Goal: Navigation & Orientation: Find specific page/section

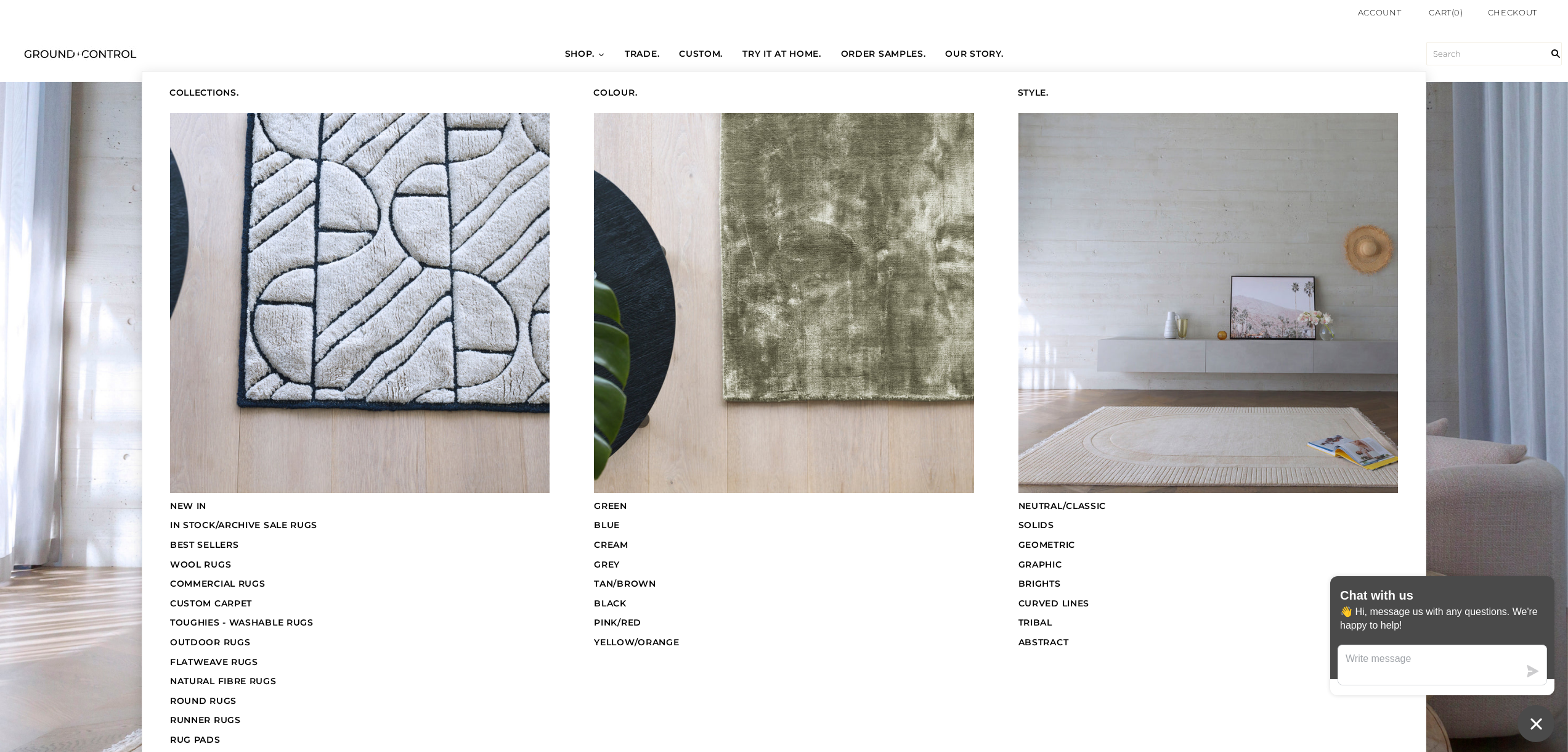
click at [238, 583] on span "COMMERCIAL RUGS" at bounding box center [218, 583] width 95 height 11
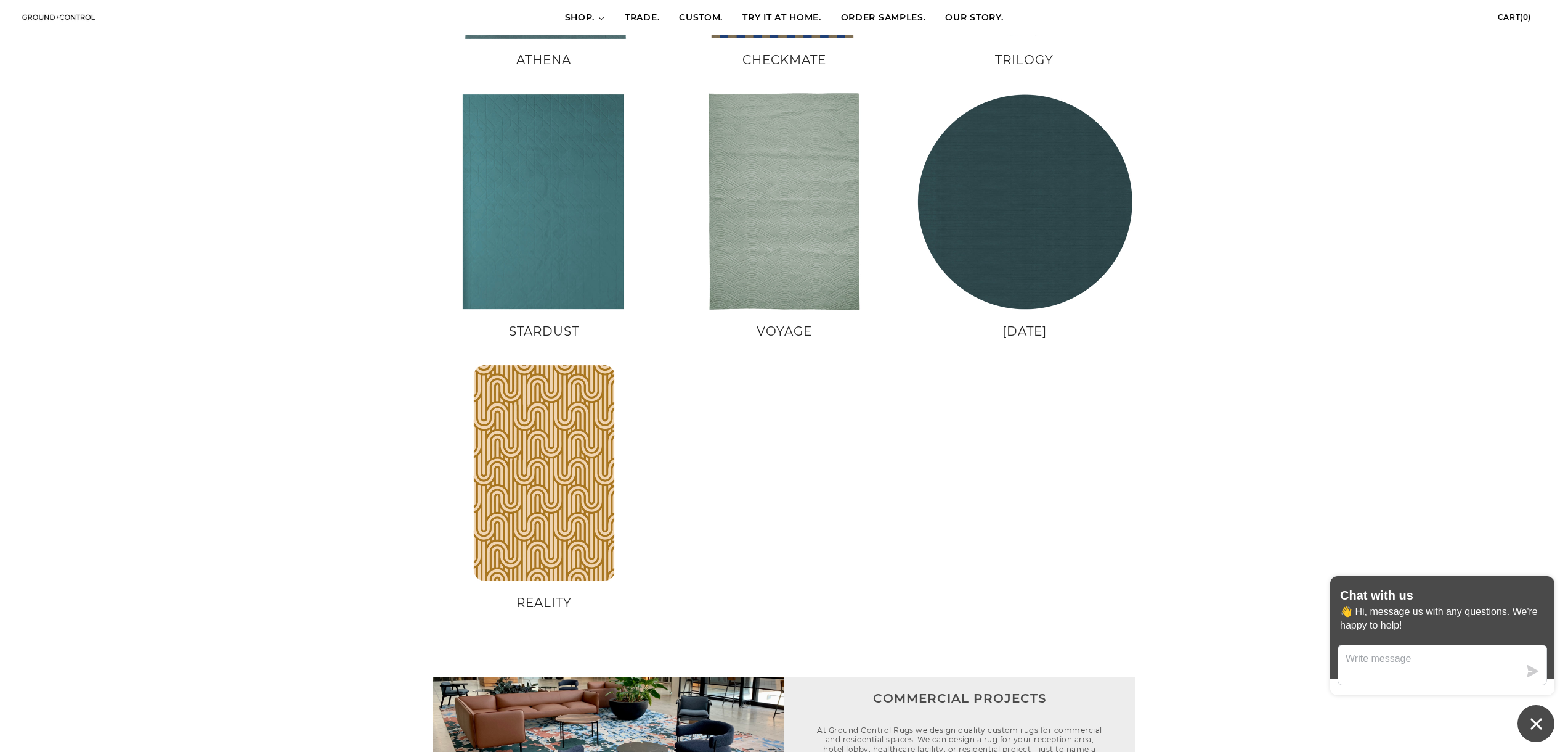
scroll to position [1233, 0]
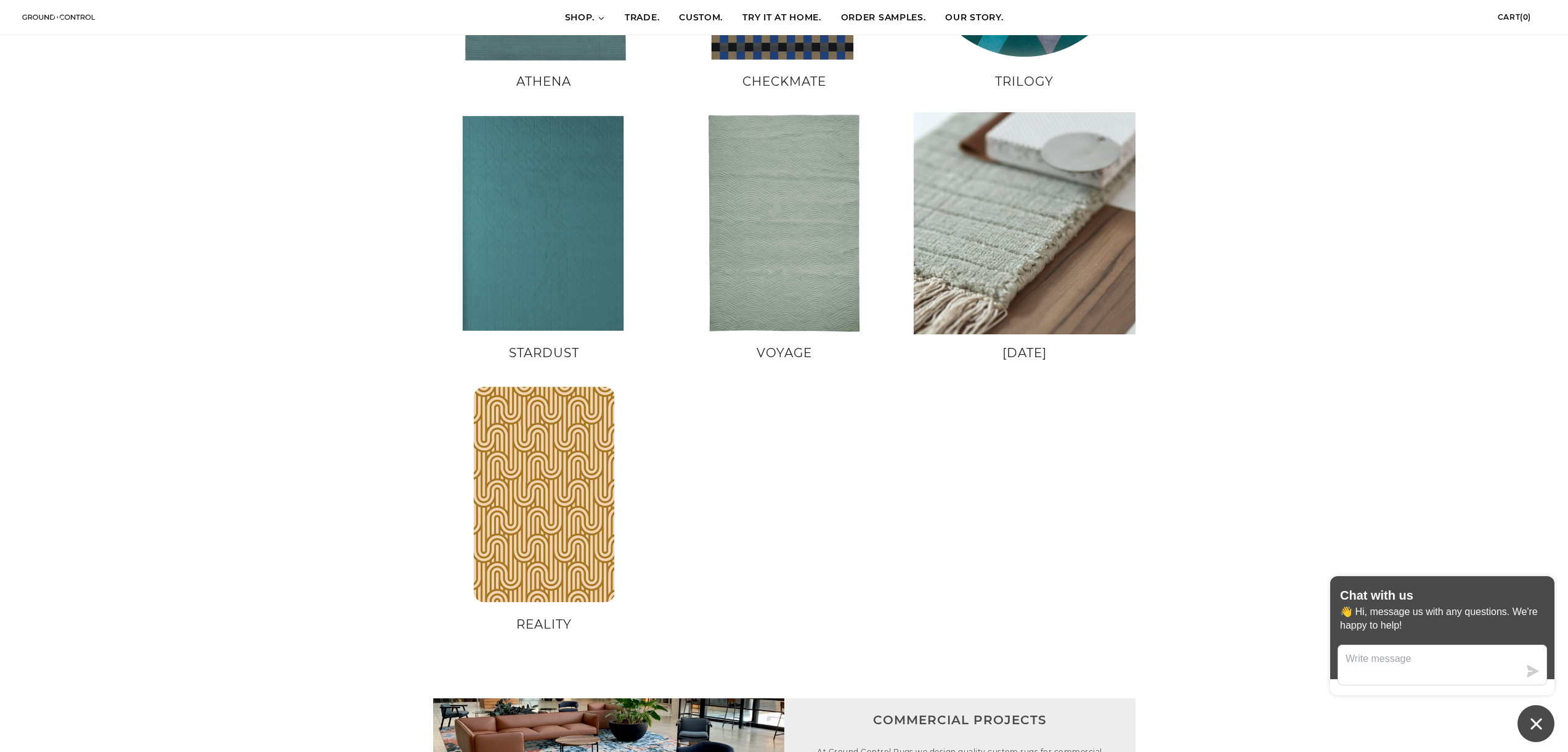
click at [1069, 219] on img at bounding box center [1024, 222] width 222 height 222
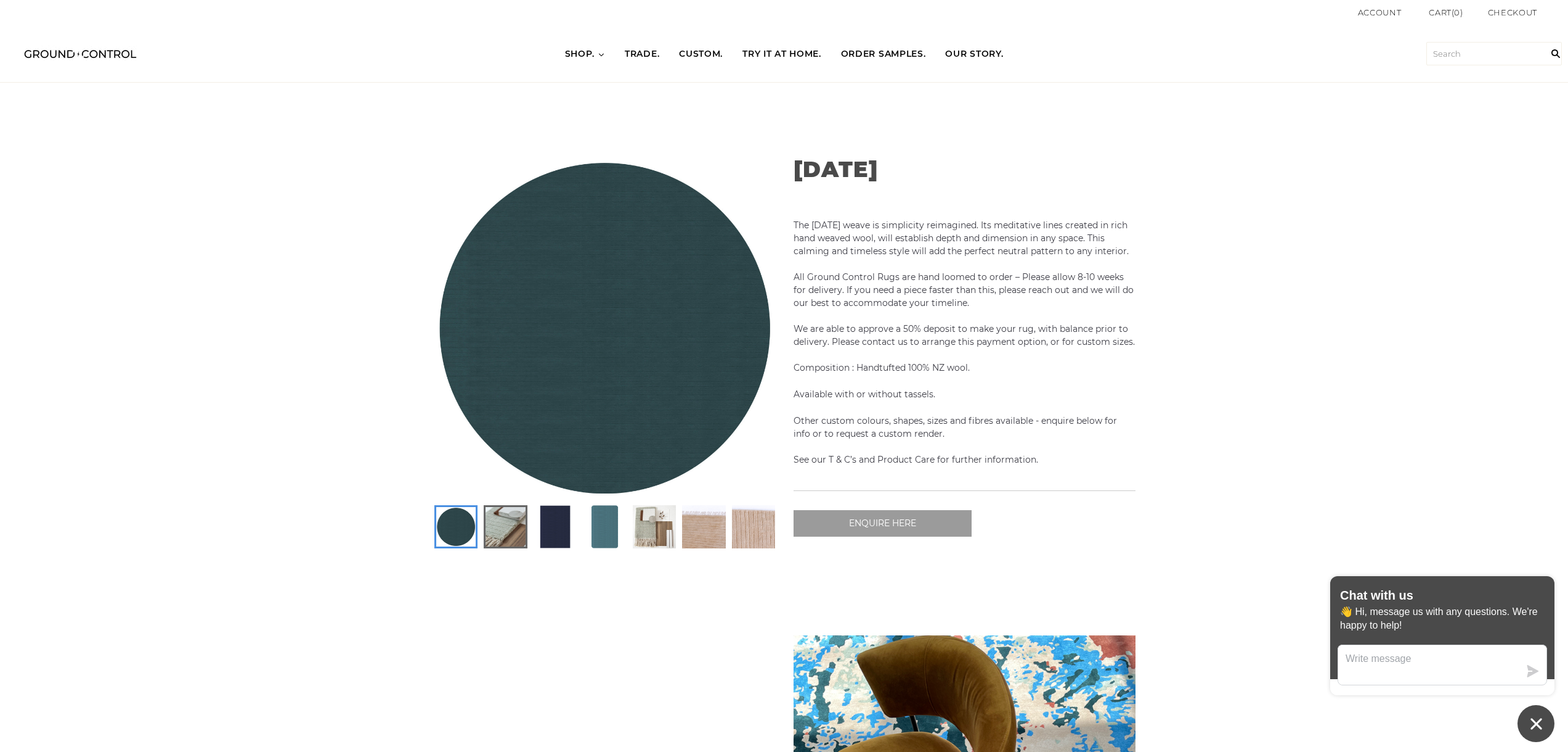
click at [516, 537] on img at bounding box center [505, 527] width 40 height 40
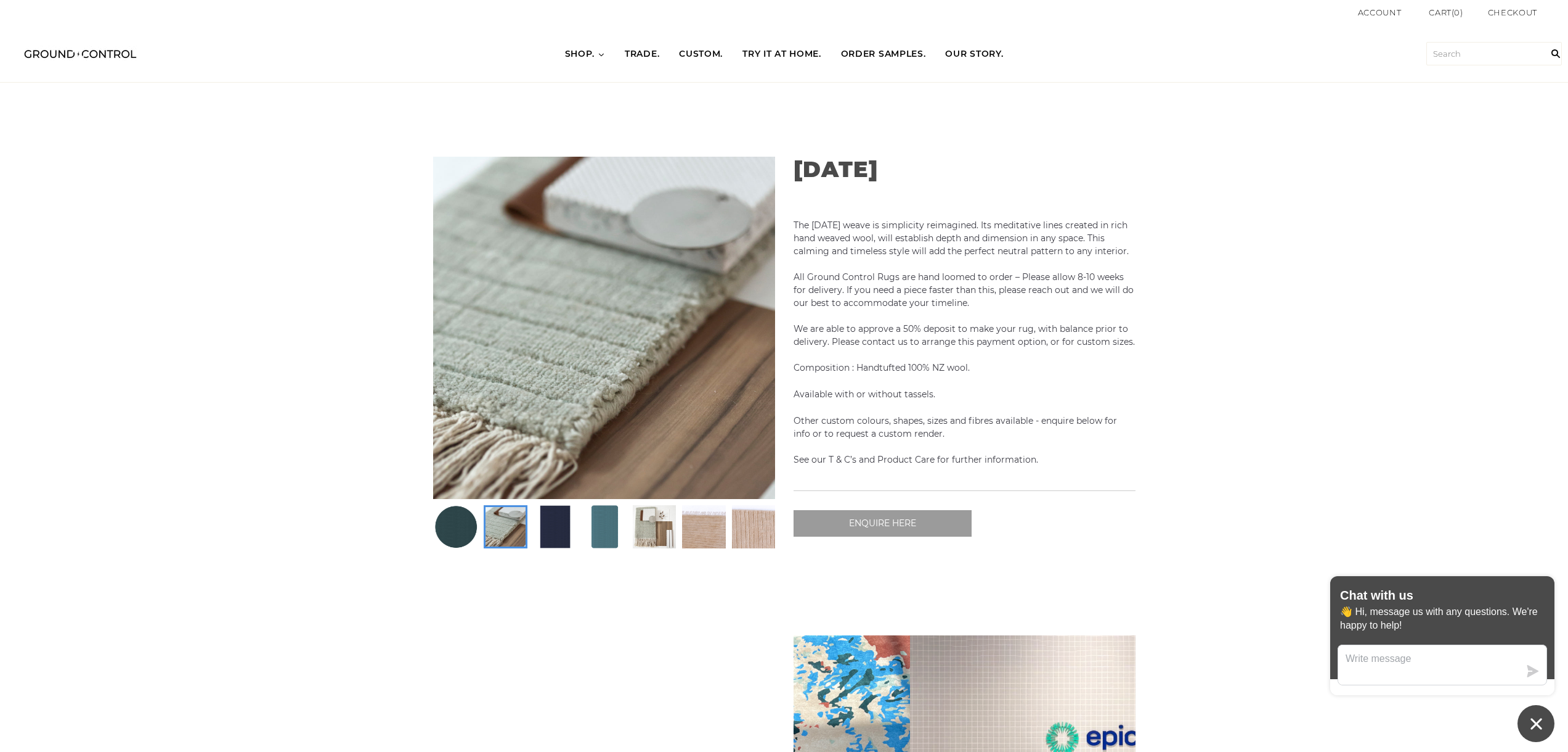
scroll to position [0, 684]
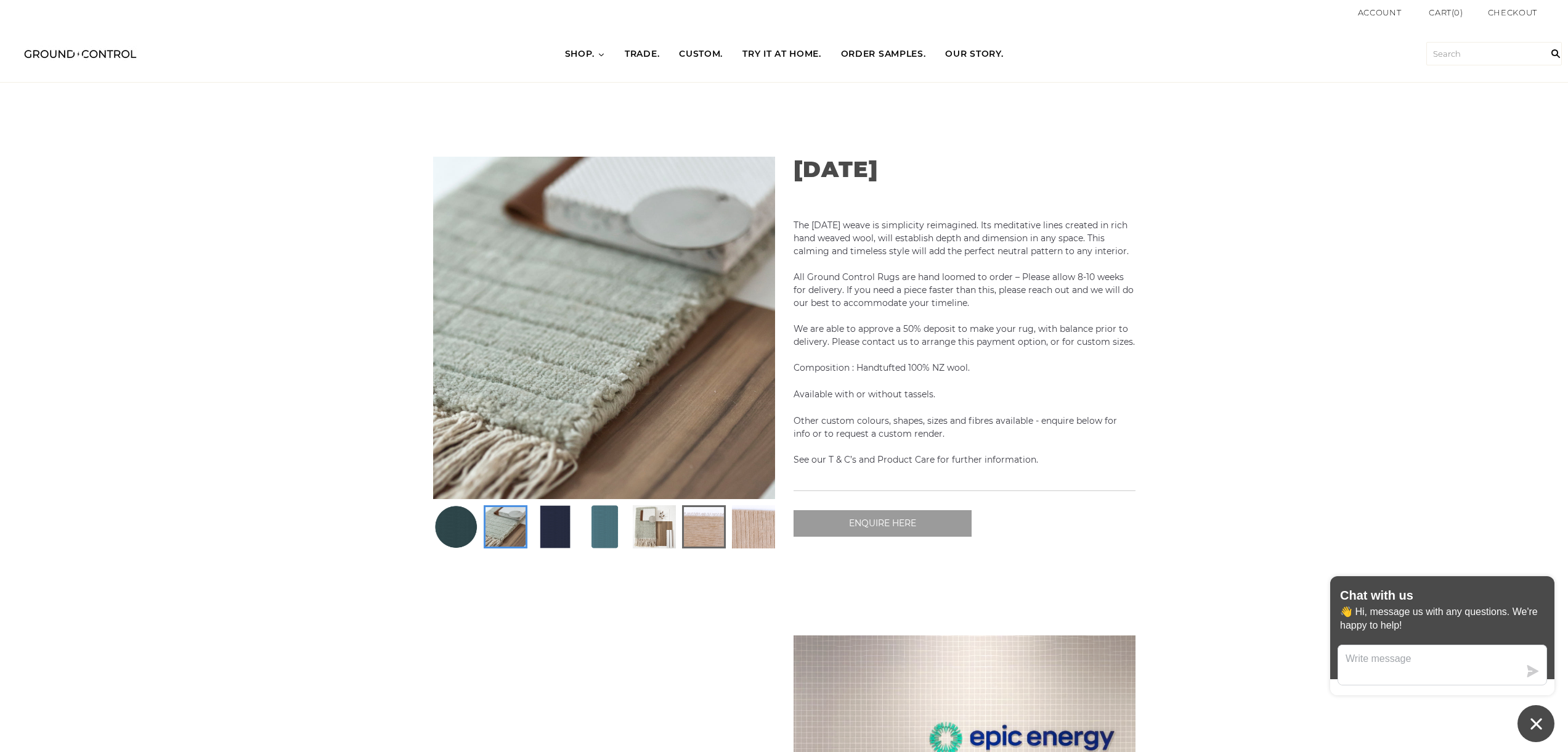
click at [695, 528] on img at bounding box center [703, 527] width 40 height 40
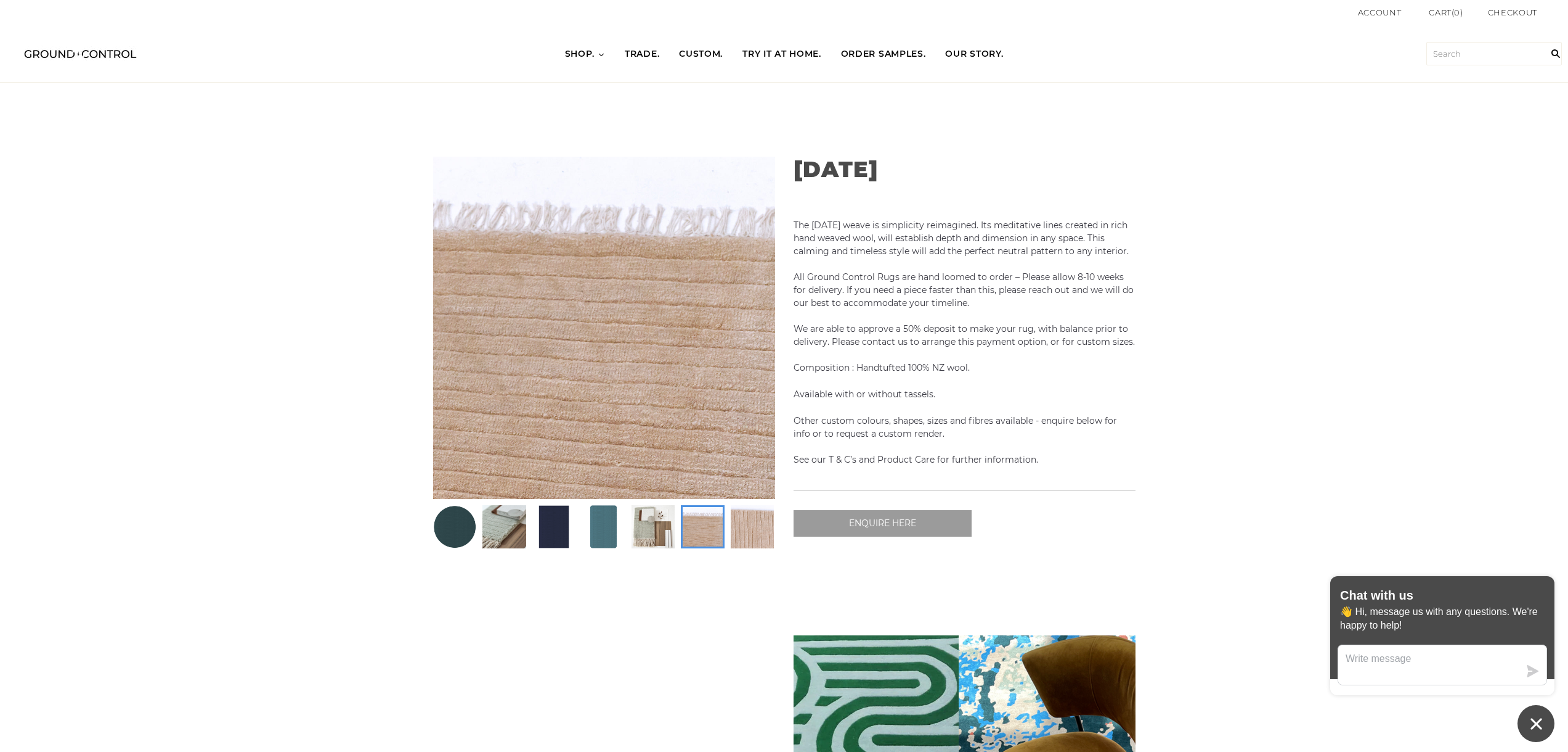
scroll to position [0, 342]
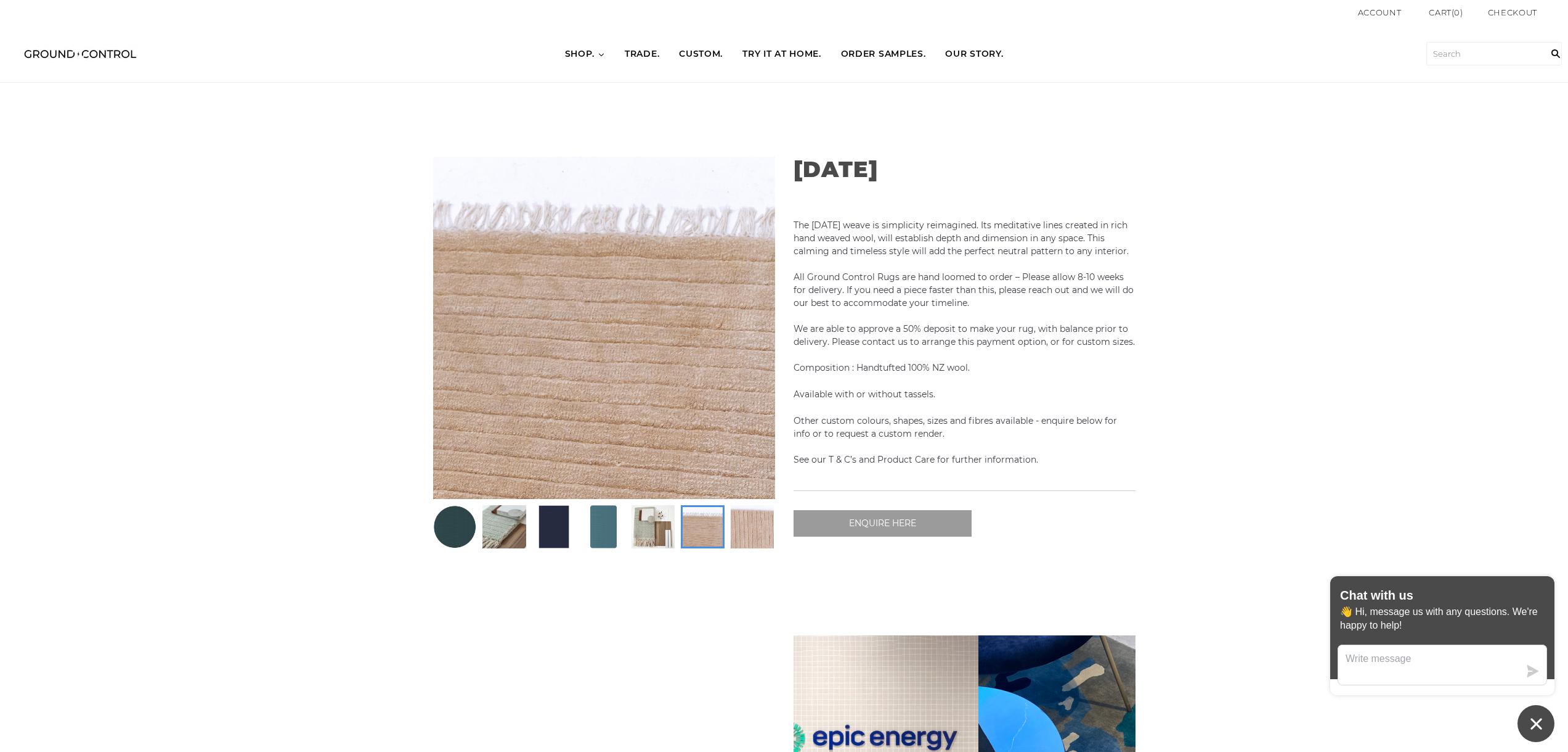
scroll to position [0, 574]
